Goal: Information Seeking & Learning: Learn about a topic

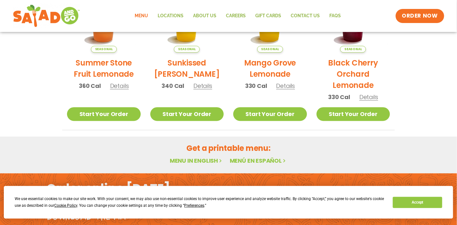
scroll to position [280, 0]
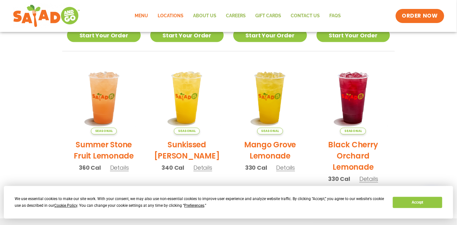
click at [173, 16] on link "Locations" at bounding box center [170, 16] width 35 height 15
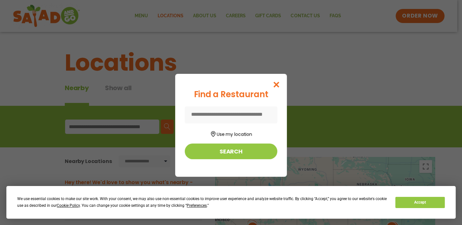
click at [233, 112] on input at bounding box center [231, 114] width 93 height 17
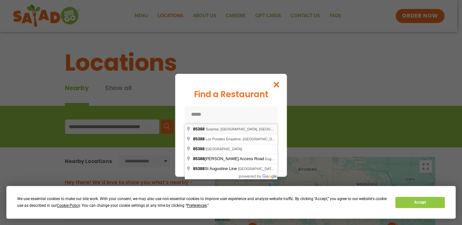
type input "**********"
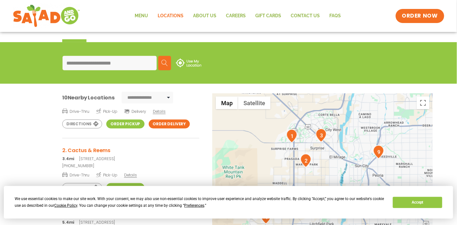
scroll to position [32, 0]
click at [94, 149] on h3 "2. Cactus & Reems" at bounding box center [130, 151] width 137 height 8
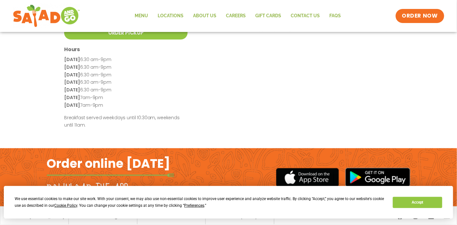
scroll to position [179, 0]
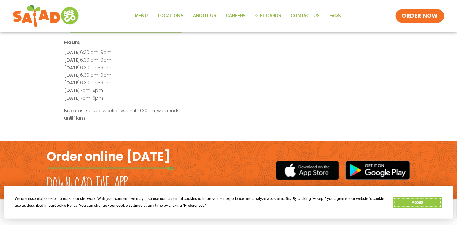
click at [414, 204] on button "Accept" at bounding box center [417, 202] width 49 height 11
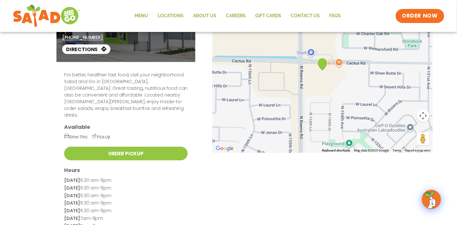
scroll to position [0, 0]
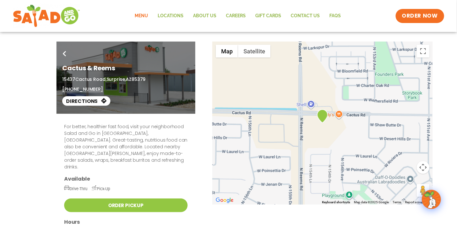
click at [143, 15] on link "Menu" at bounding box center [141, 16] width 23 height 15
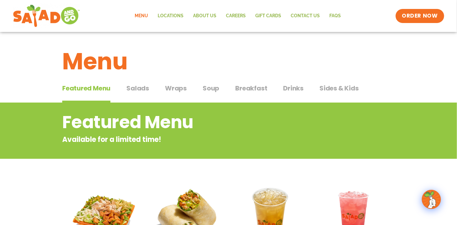
click at [287, 88] on span "Drinks" at bounding box center [294, 88] width 20 height 10
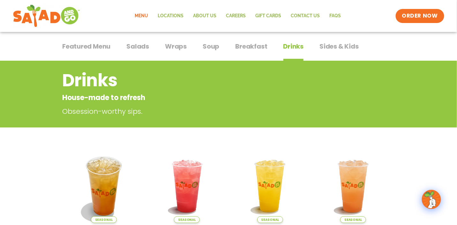
scroll to position [32, 0]
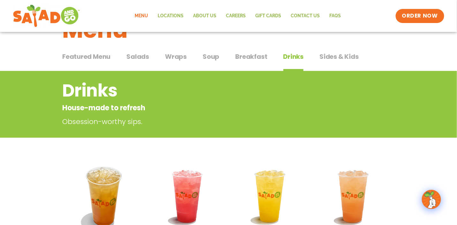
click at [212, 57] on span "Soup" at bounding box center [211, 57] width 17 height 10
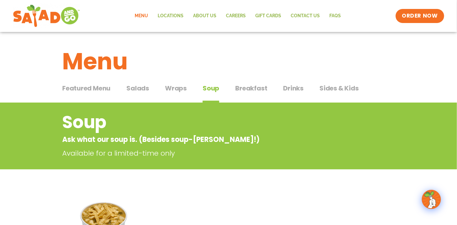
click at [147, 87] on span "Salads" at bounding box center [137, 88] width 23 height 10
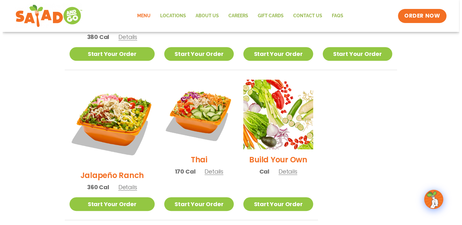
scroll to position [447, 0]
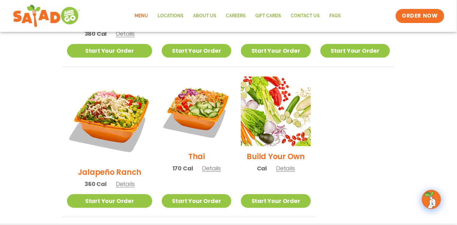
click at [202, 164] on span "Details" at bounding box center [211, 168] width 19 height 8
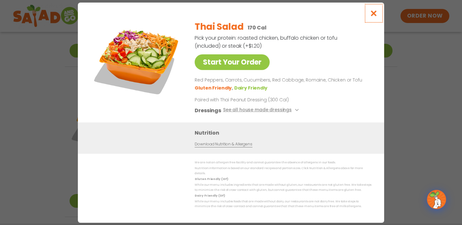
click at [377, 15] on icon "Close modal" at bounding box center [374, 13] width 8 height 7
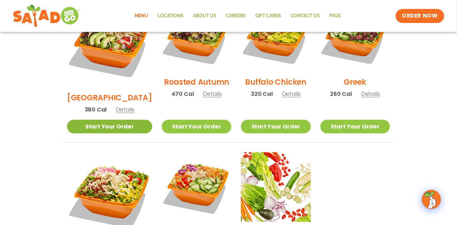
scroll to position [371, 0]
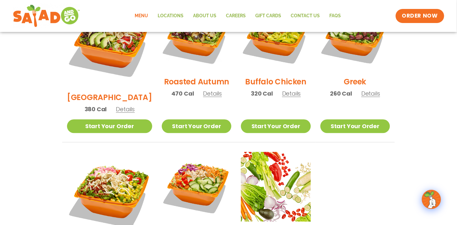
click at [120, 105] on span "Details" at bounding box center [125, 109] width 19 height 8
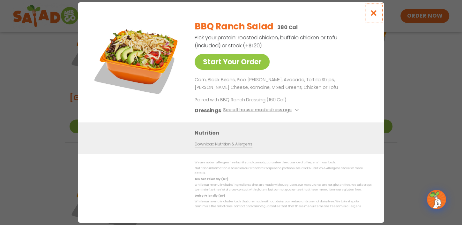
click at [374, 16] on icon "Close modal" at bounding box center [374, 13] width 8 height 7
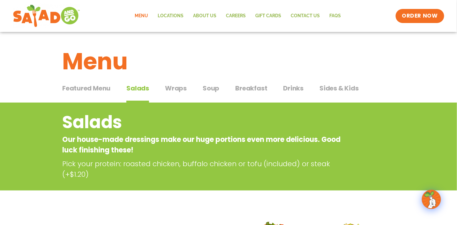
scroll to position [0, 0]
click at [246, 88] on span "Breakfast" at bounding box center [251, 88] width 32 height 10
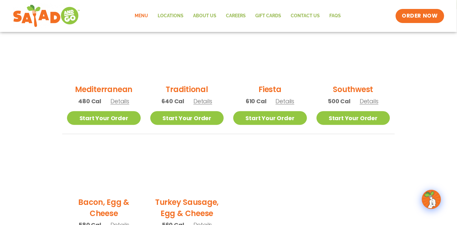
scroll to position [159, 0]
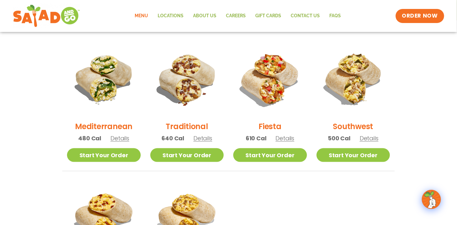
click at [286, 138] on span "Details" at bounding box center [285, 138] width 19 height 8
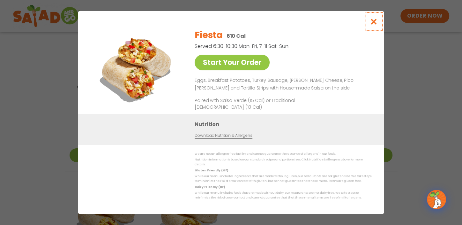
click at [376, 23] on icon "Close modal" at bounding box center [374, 21] width 8 height 7
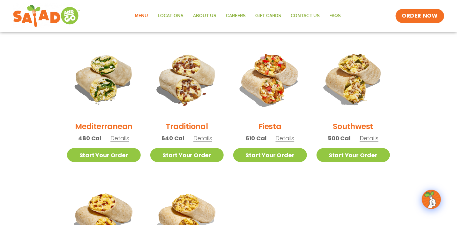
click at [368, 138] on span "Details" at bounding box center [369, 138] width 19 height 8
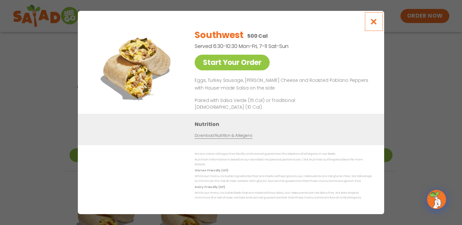
click at [378, 23] on icon "Close modal" at bounding box center [374, 21] width 8 height 7
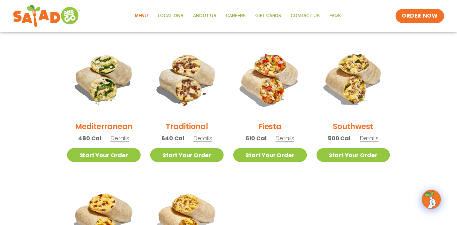
click at [203, 140] on span "Details" at bounding box center [203, 138] width 19 height 8
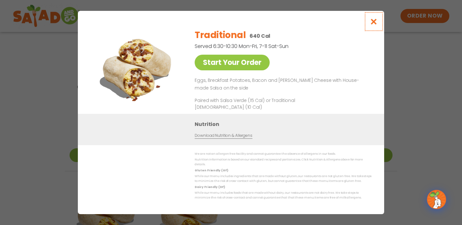
click at [375, 23] on icon "Close modal" at bounding box center [374, 21] width 8 height 7
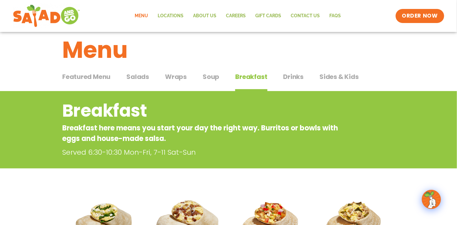
scroll to position [0, 0]
